Goal: Transaction & Acquisition: Purchase product/service

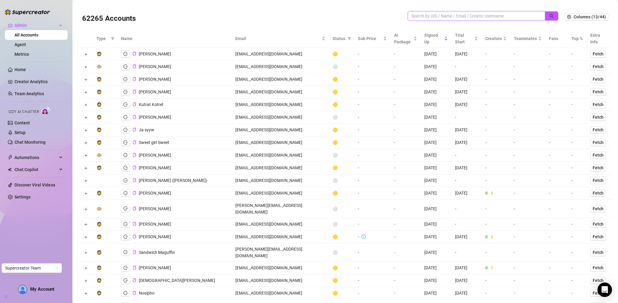
click at [428, 14] on input "search" at bounding box center [473, 16] width 125 height 7
paste input "zeravanygref@gmail.com"
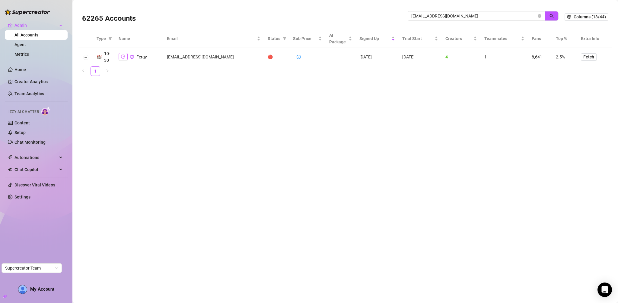
click at [123, 57] on icon "logout" at bounding box center [123, 57] width 4 height 4
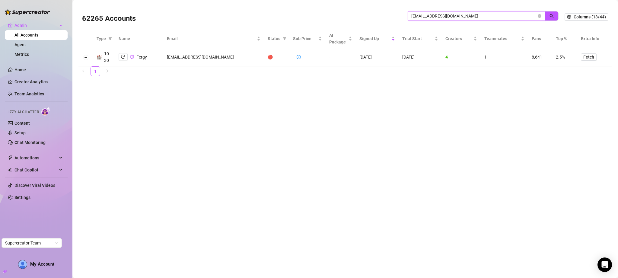
click at [448, 17] on input "zeravanygref@gmail.com" at bounding box center [473, 16] width 125 height 7
type input "agencia"
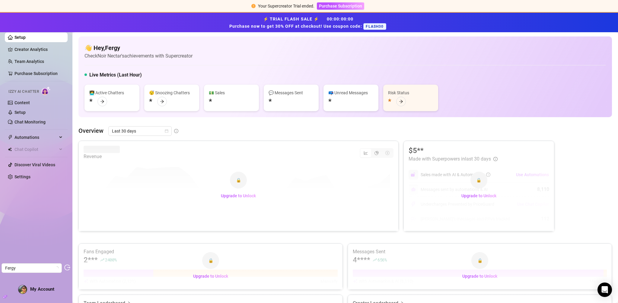
click at [377, 24] on span "FLASH30" at bounding box center [374, 26] width 23 height 7
click at [342, 5] on span "Purchase Subscription" at bounding box center [340, 6] width 43 height 5
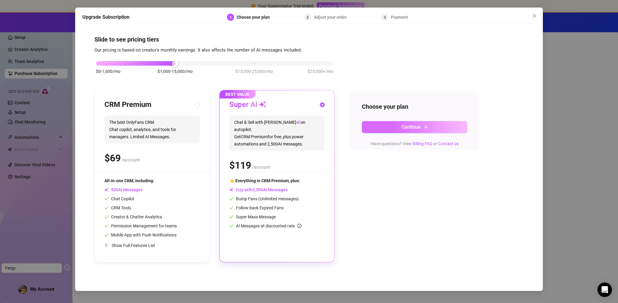
click at [427, 128] on icon "arrow-right" at bounding box center [425, 127] width 4 height 4
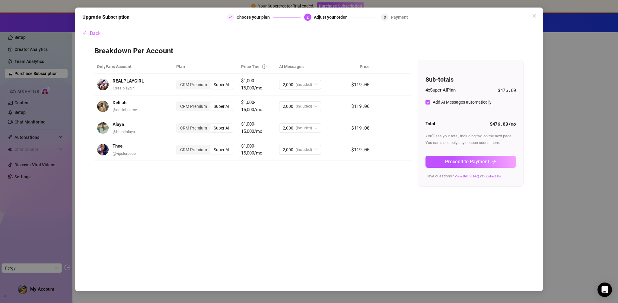
click at [451, 153] on div "4 x Super AI Plan $476.00 Add AI Messages automatically Total $476.00 /mo You'l…" at bounding box center [470, 133] width 90 height 93
click at [452, 145] on span "You'll see your total, including tax, on the next page. You can also apply any …" at bounding box center [468, 139] width 87 height 11
click at [456, 165] on span "Proceed to Payment" at bounding box center [467, 162] width 44 height 6
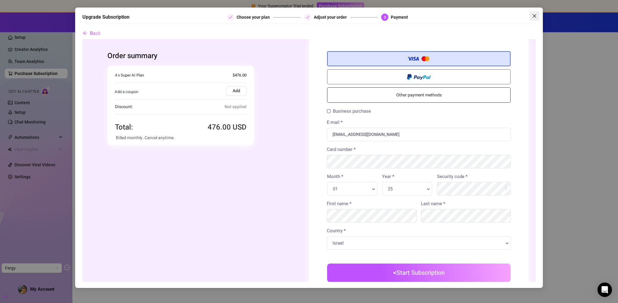
click at [535, 15] on icon "close" at bounding box center [534, 16] width 5 height 5
